Goal: Information Seeking & Learning: Learn about a topic

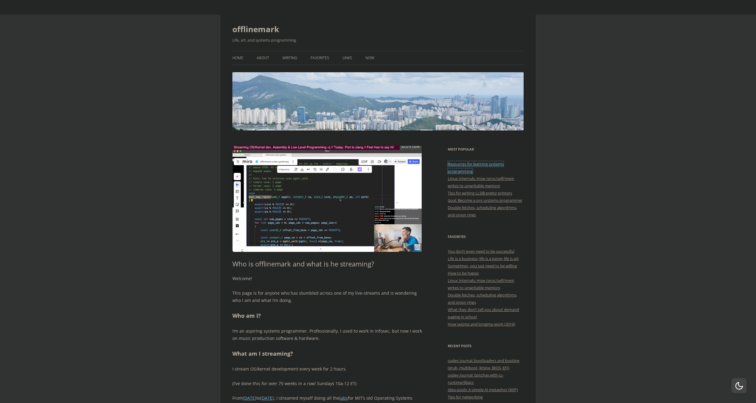
click at [491, 165] on link "Resources for learning systems programming" at bounding box center [476, 167] width 56 height 13
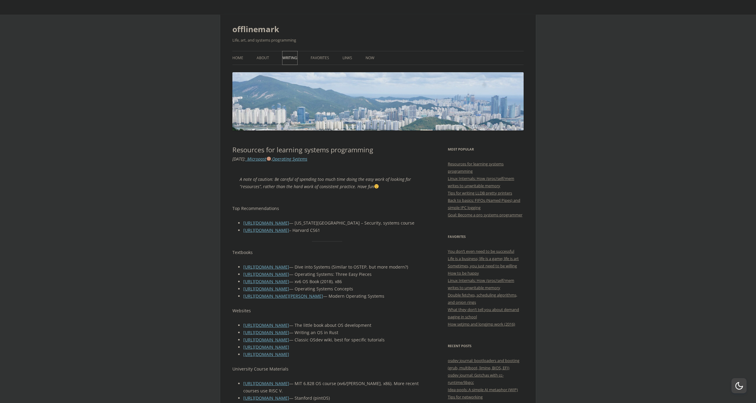
click at [291, 57] on link "Writing" at bounding box center [289, 57] width 15 height 13
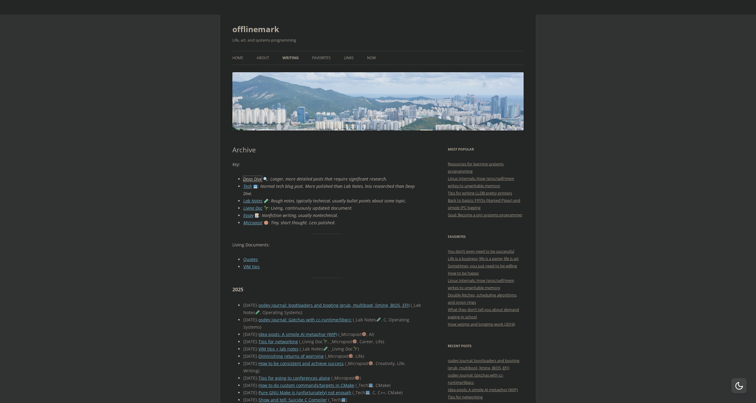
click at [261, 181] on link "Deep Dive" at bounding box center [252, 179] width 18 height 6
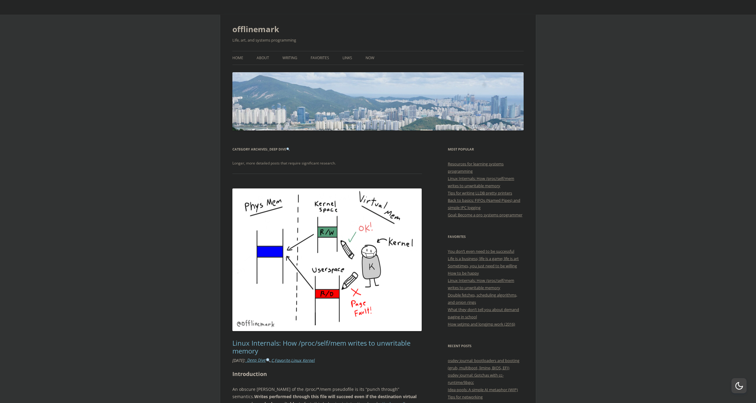
click at [280, 30] on h1 "offlinemark" at bounding box center [377, 29] width 291 height 15
